Goal: Check status: Check status

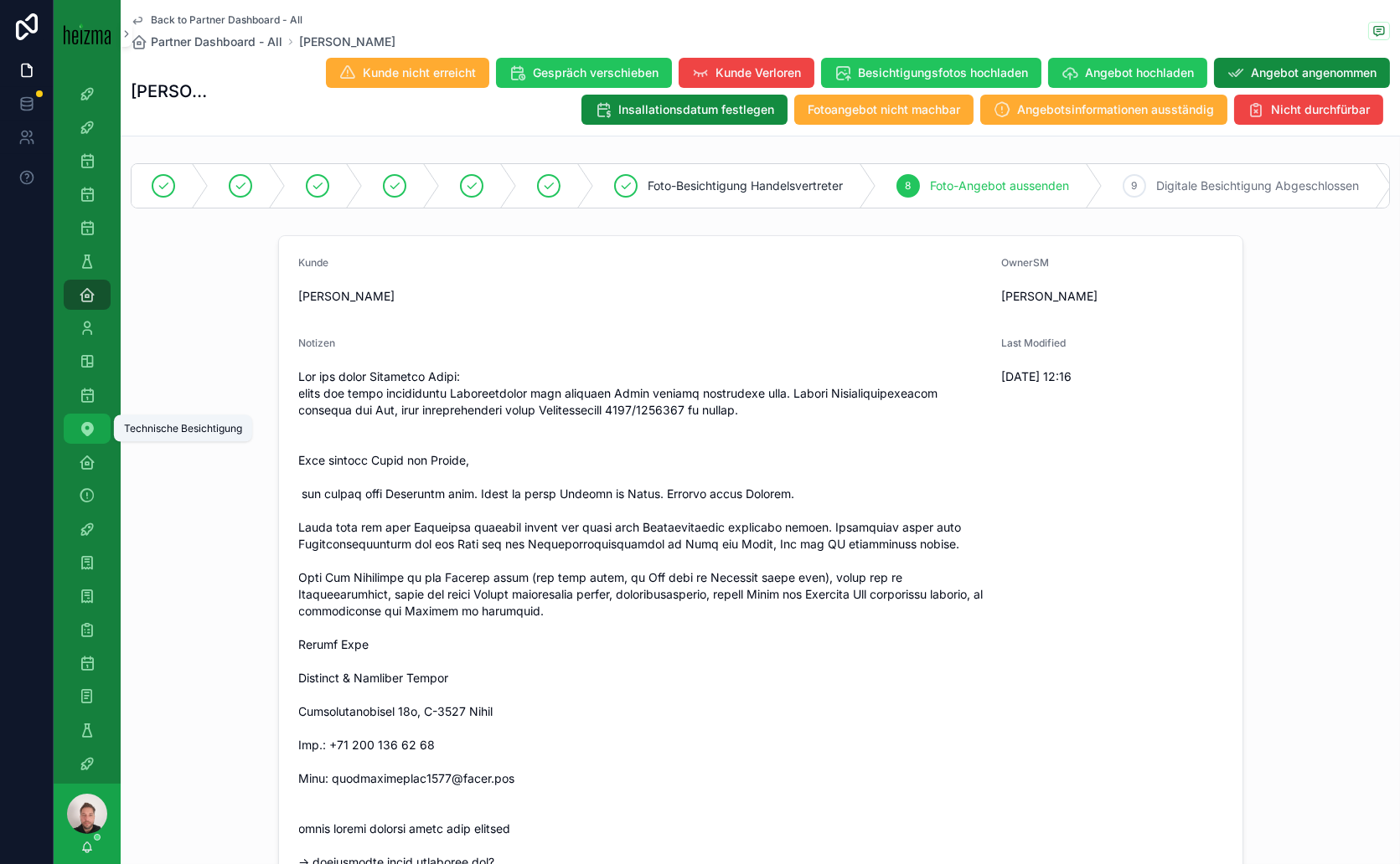
click at [93, 436] on icon "scrollable content" at bounding box center [86, 428] width 17 height 17
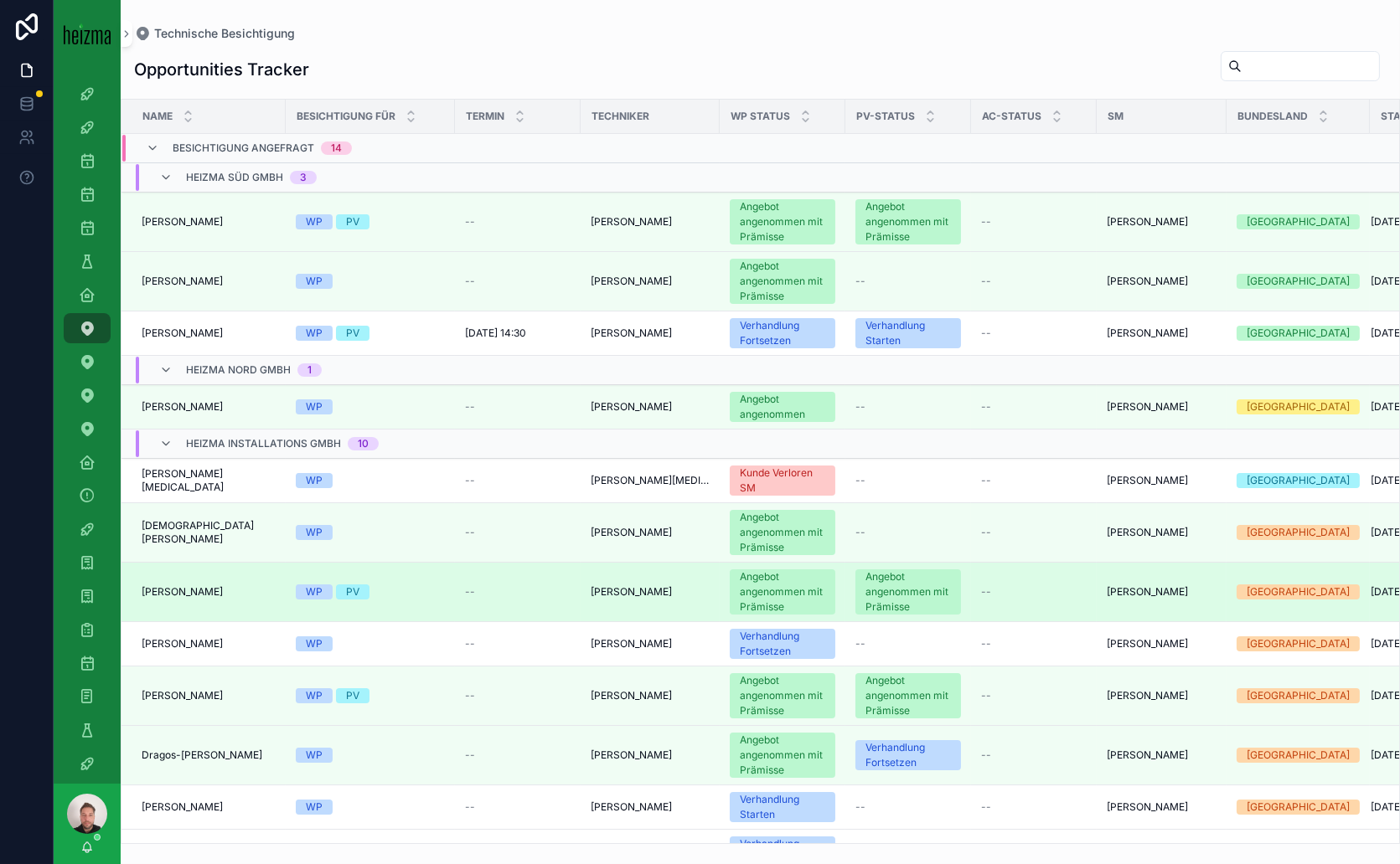
click at [160, 592] on span "[PERSON_NAME]" at bounding box center [182, 591] width 81 height 13
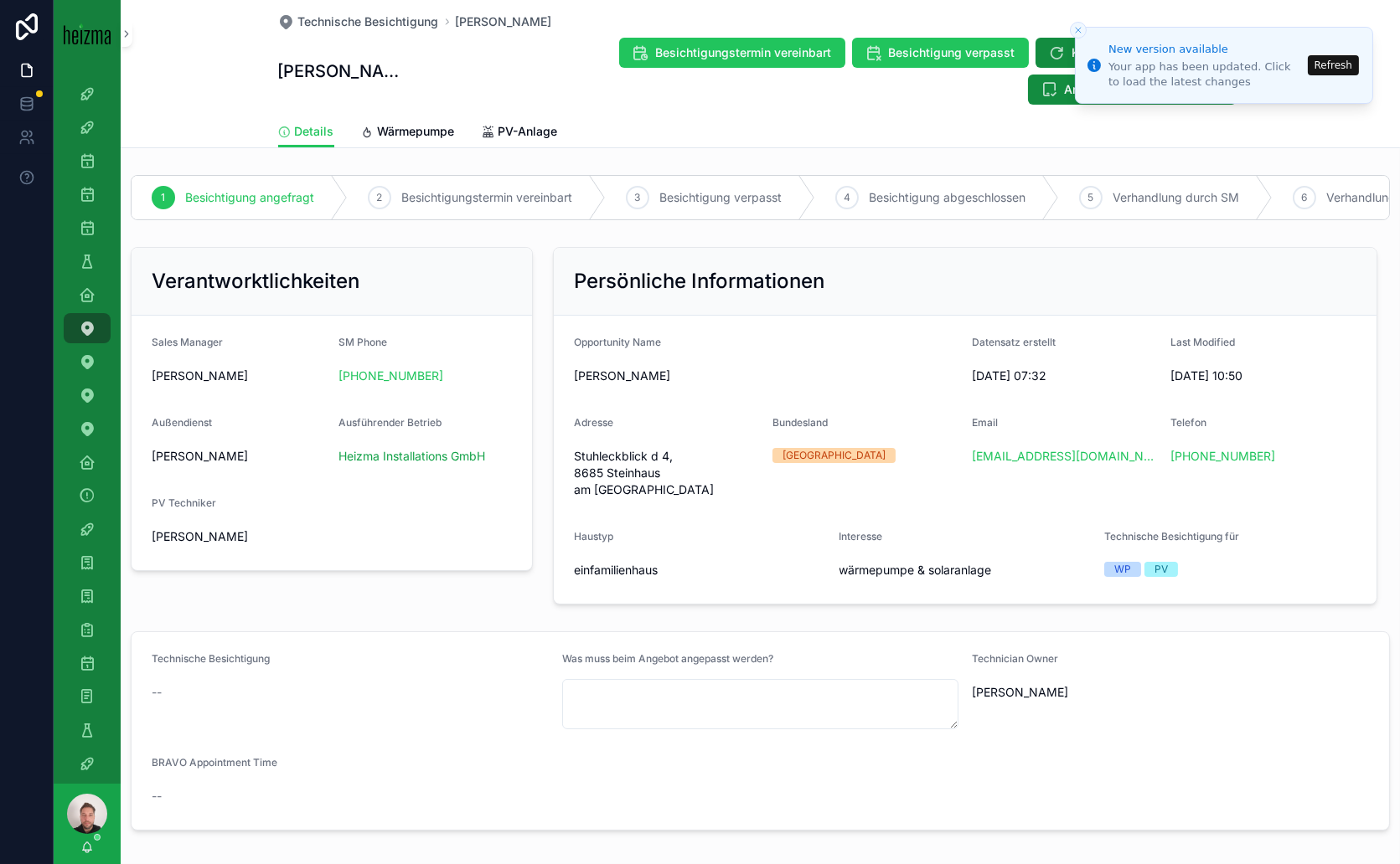
click at [344, 530] on form "Sales Manager [PERSON_NAME] SM Phone [PHONE_NUMBER] Außendienst [PERSON_NAME] A…" at bounding box center [332, 443] width 400 height 255
click at [1339, 61] on button "Refresh" at bounding box center [1332, 65] width 51 height 20
click at [1347, 61] on button "Refresh" at bounding box center [1332, 65] width 51 height 20
